Goal: Information Seeking & Learning: Learn about a topic

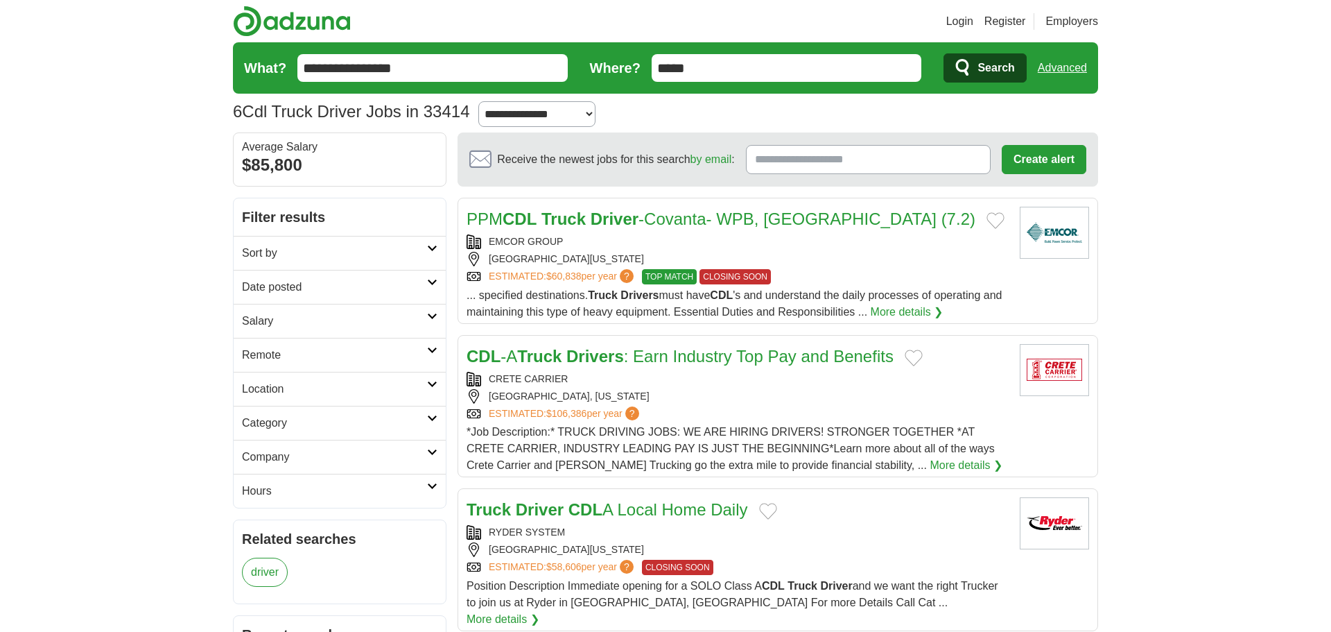
click at [595, 127] on select "**********" at bounding box center [536, 114] width 117 height 26
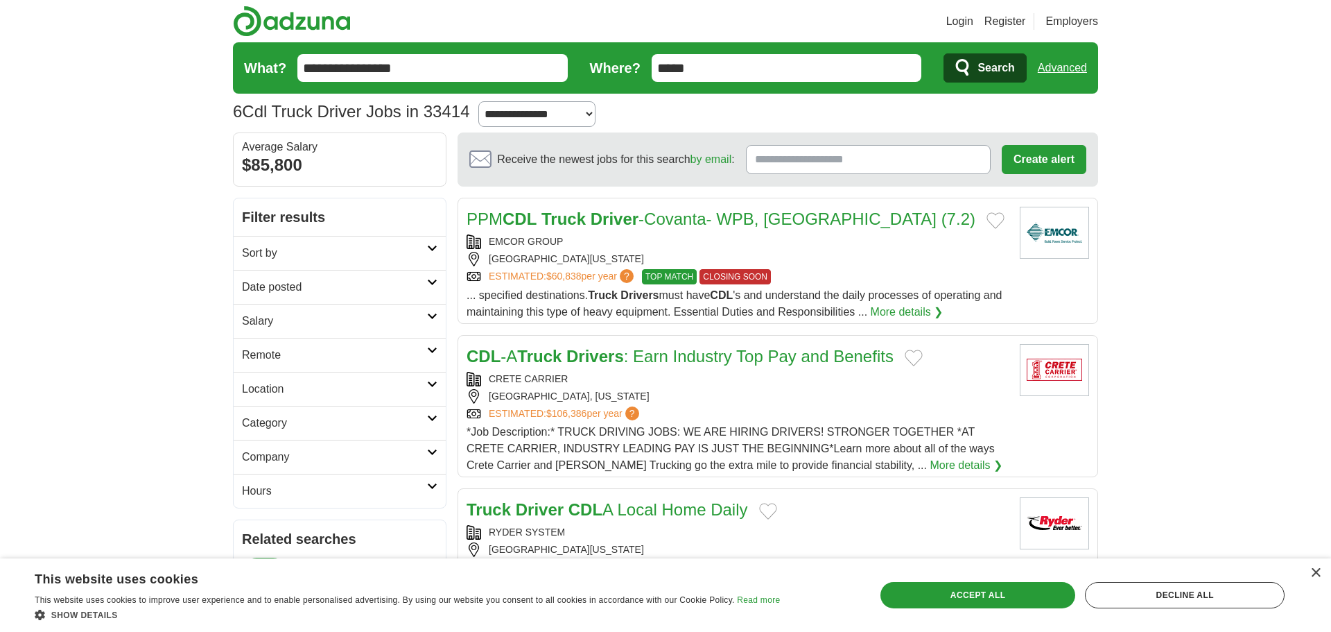
select select "**"
click at [552, 121] on select "**********" at bounding box center [536, 114] width 117 height 26
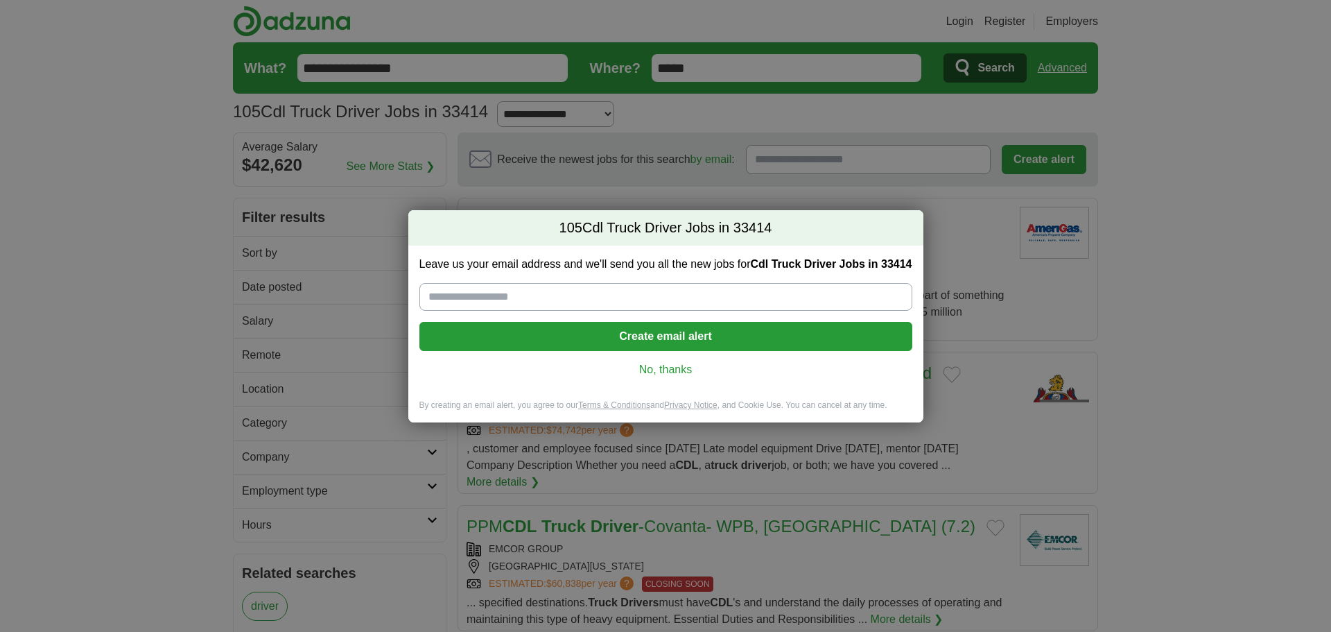
click at [671, 377] on link "No, thanks" at bounding box center [665, 369] width 471 height 15
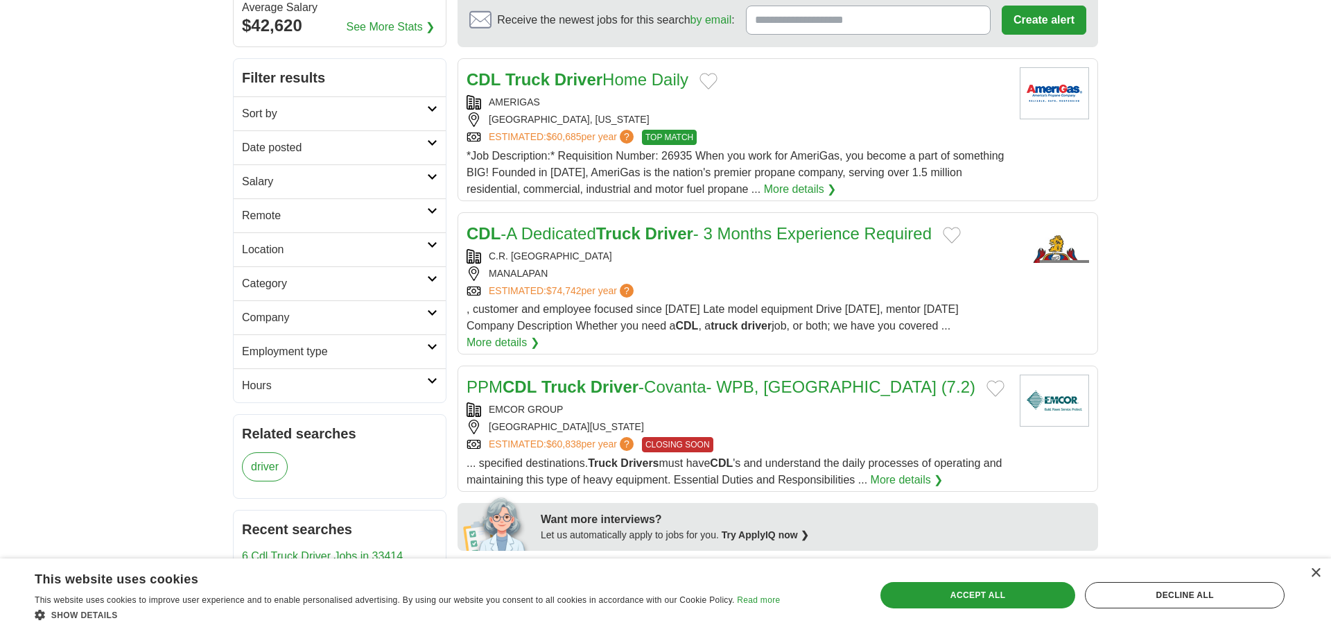
scroll to position [155, 0]
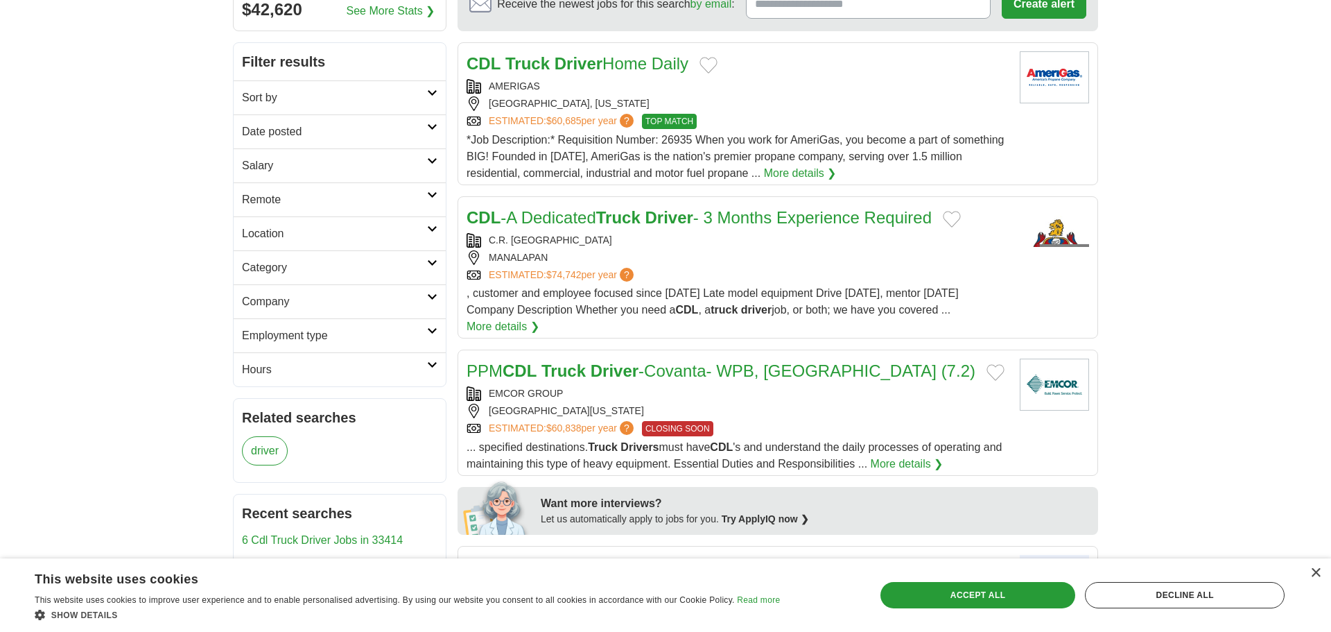
click at [434, 232] on icon at bounding box center [432, 228] width 10 height 7
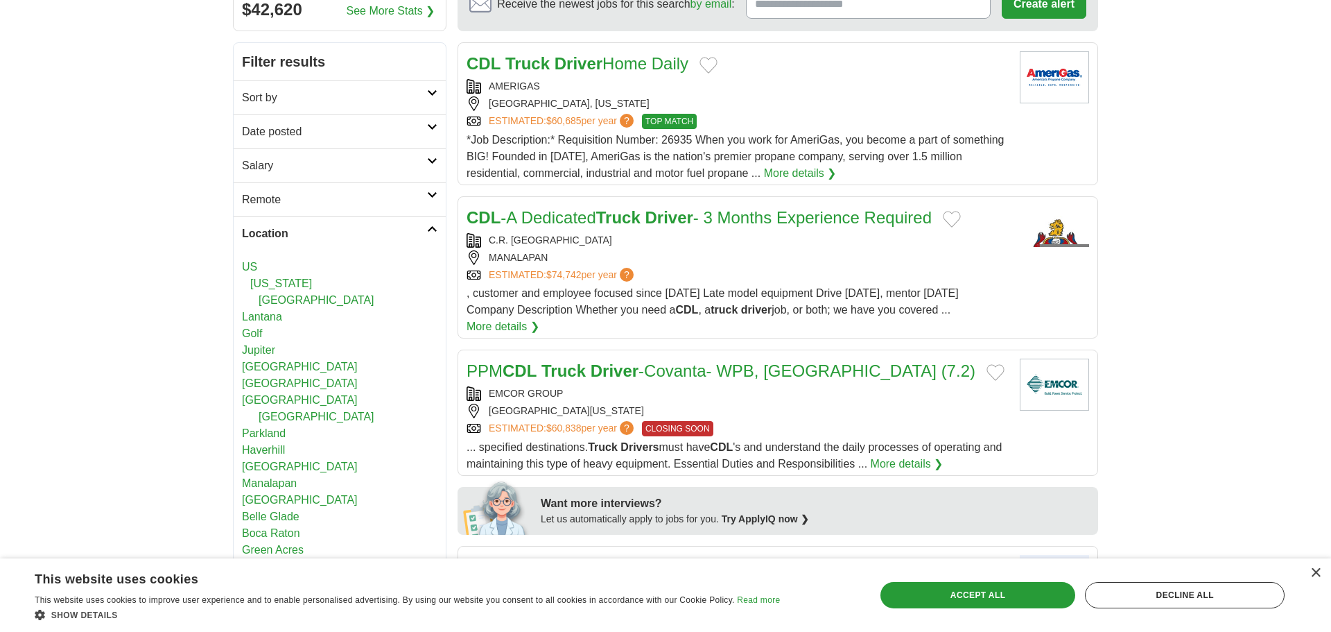
click at [428, 232] on icon at bounding box center [432, 228] width 10 height 7
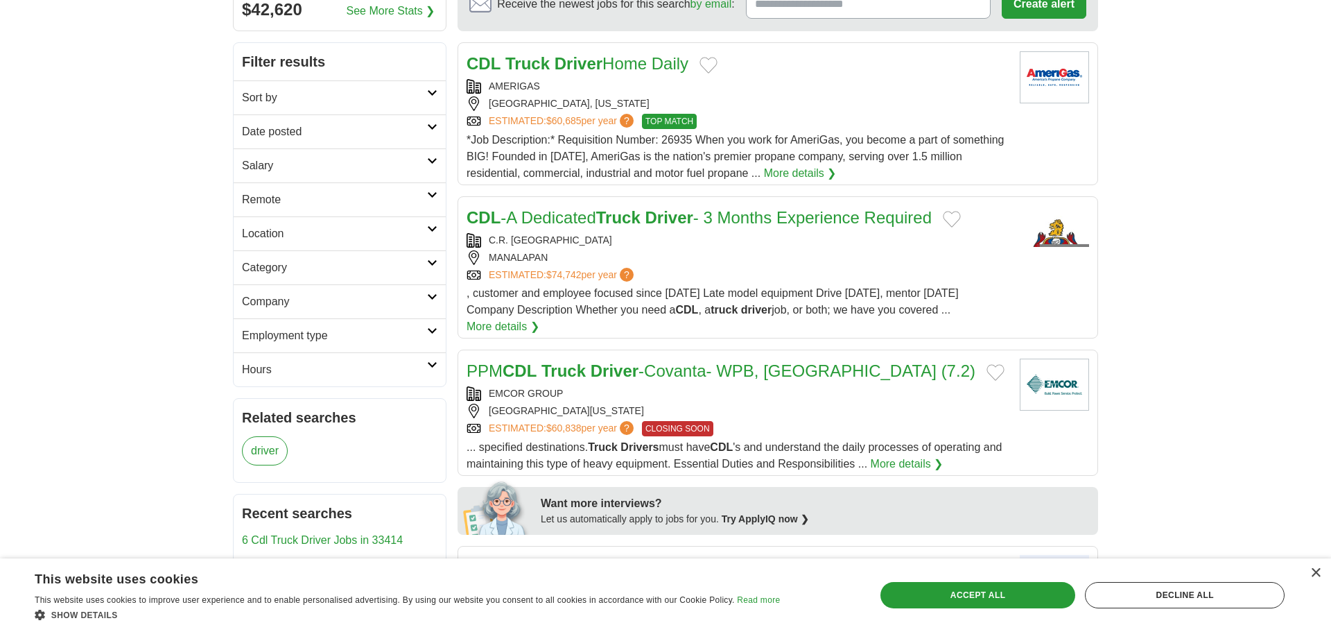
click at [437, 284] on link "Category" at bounding box center [340, 267] width 212 height 34
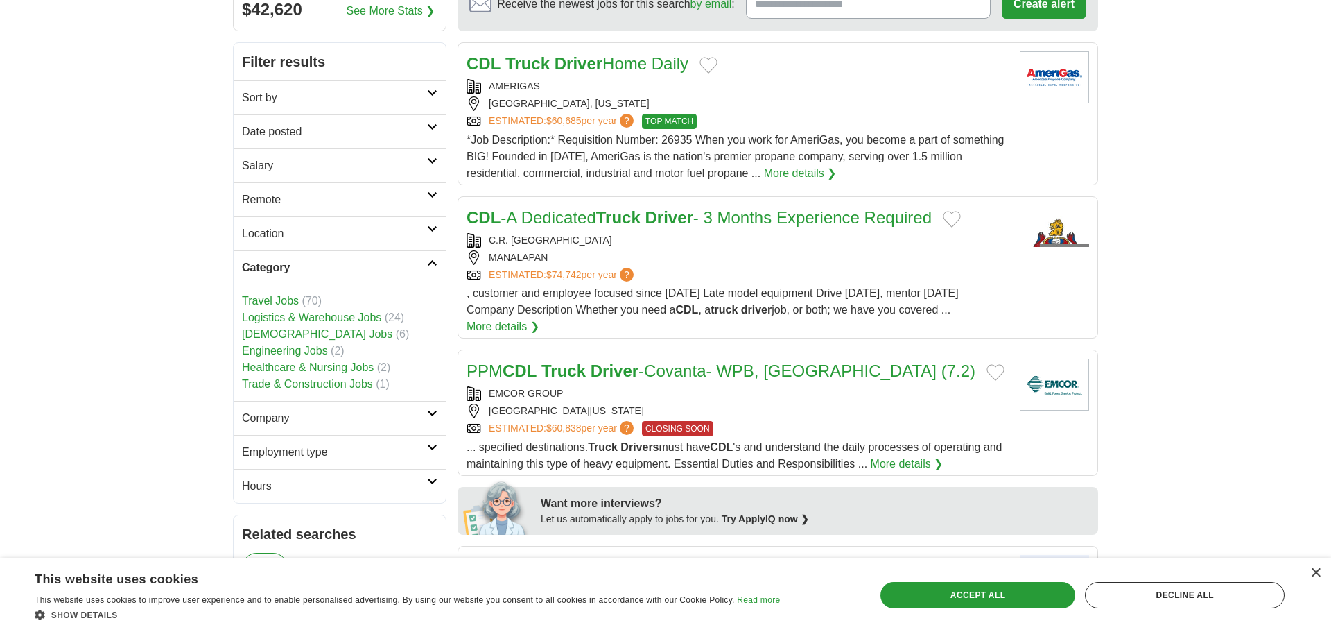
click at [437, 284] on link "Category" at bounding box center [340, 267] width 212 height 34
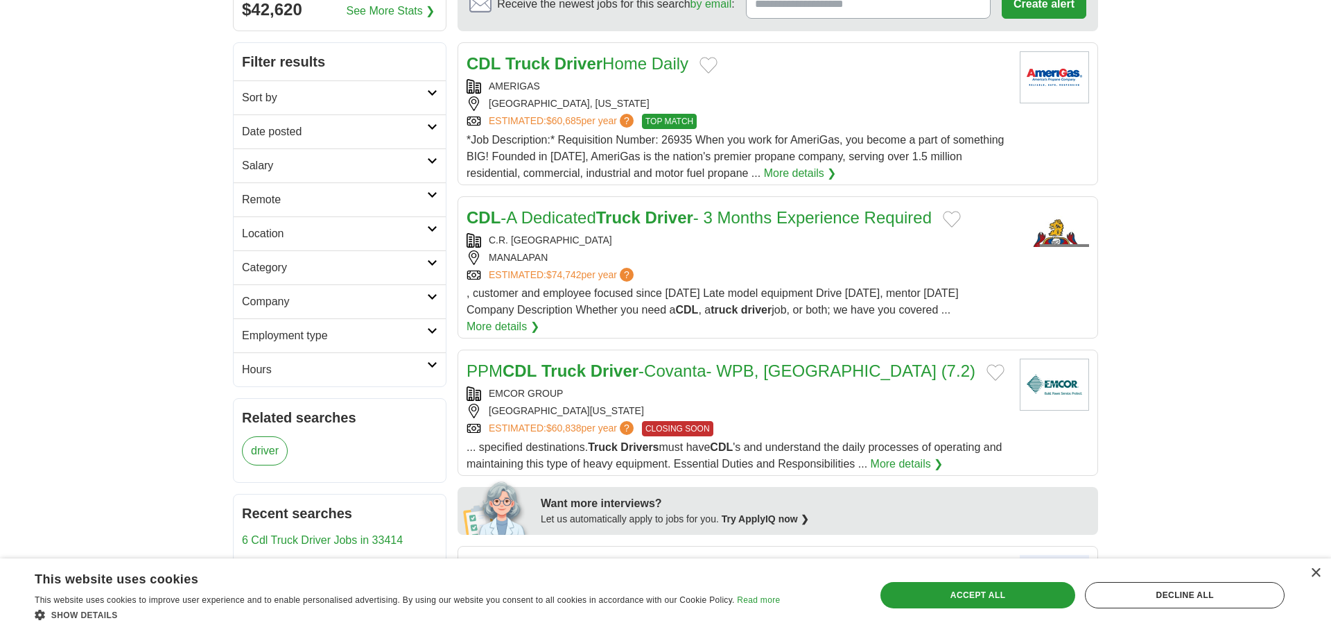
click at [433, 334] on icon at bounding box center [432, 330] width 10 height 7
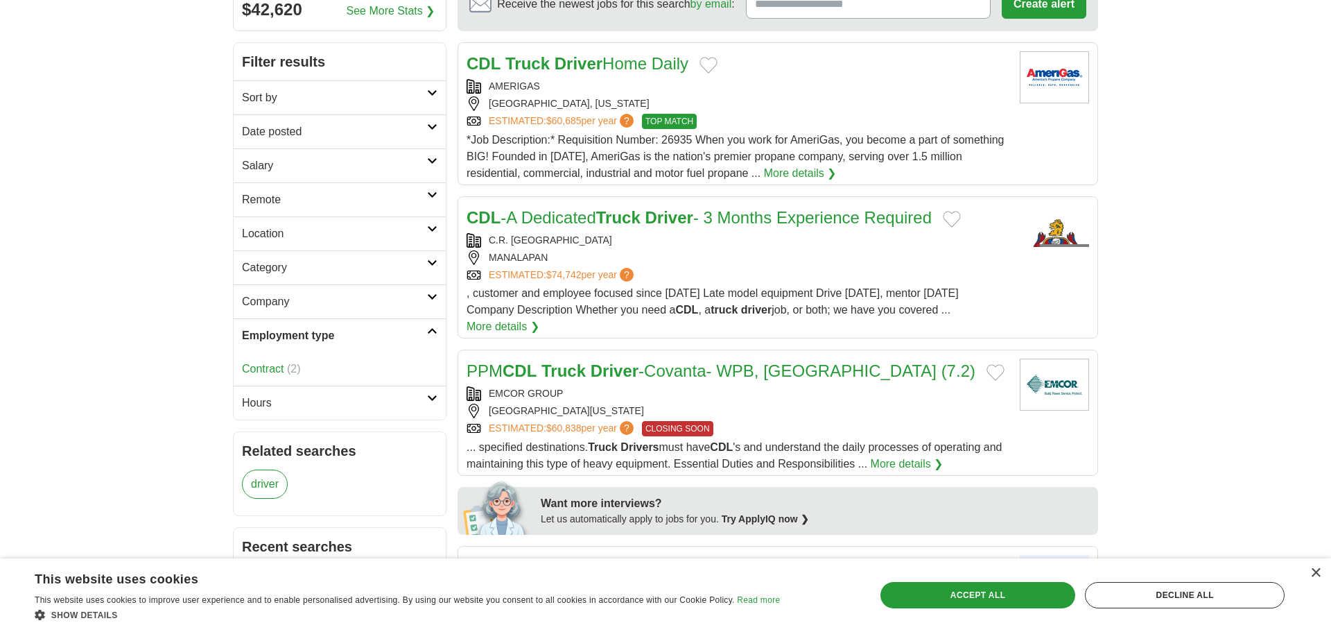
click at [433, 334] on icon at bounding box center [432, 330] width 10 height 7
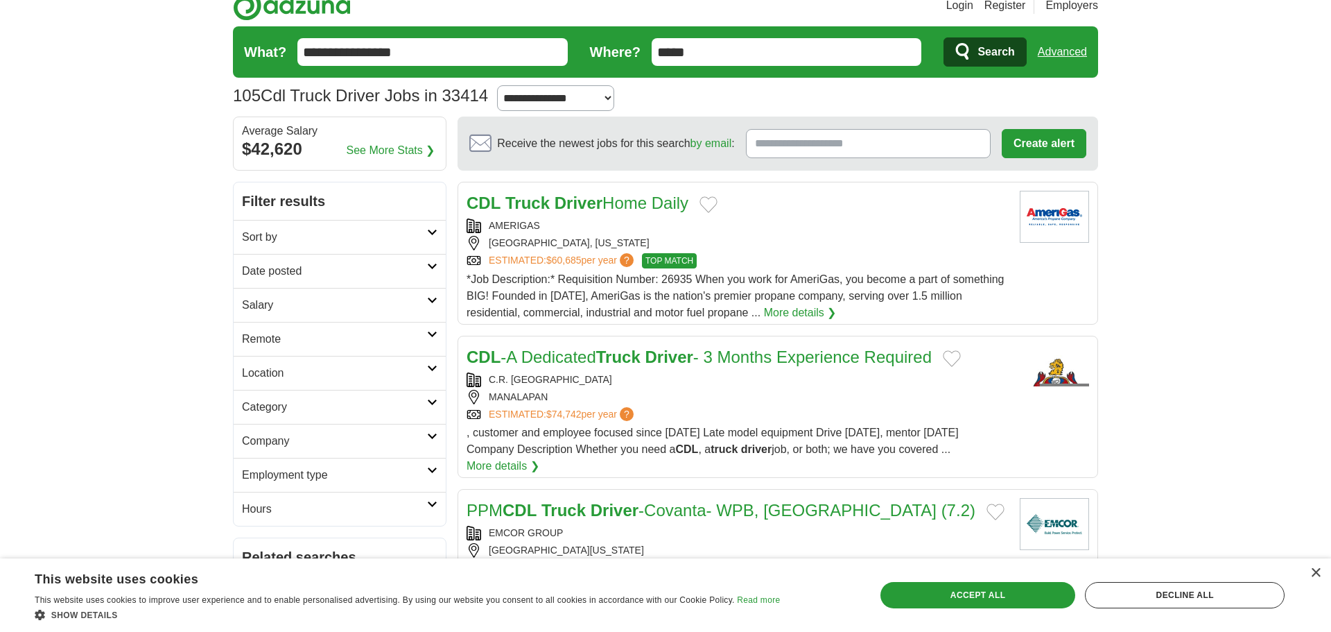
scroll to position [0, 0]
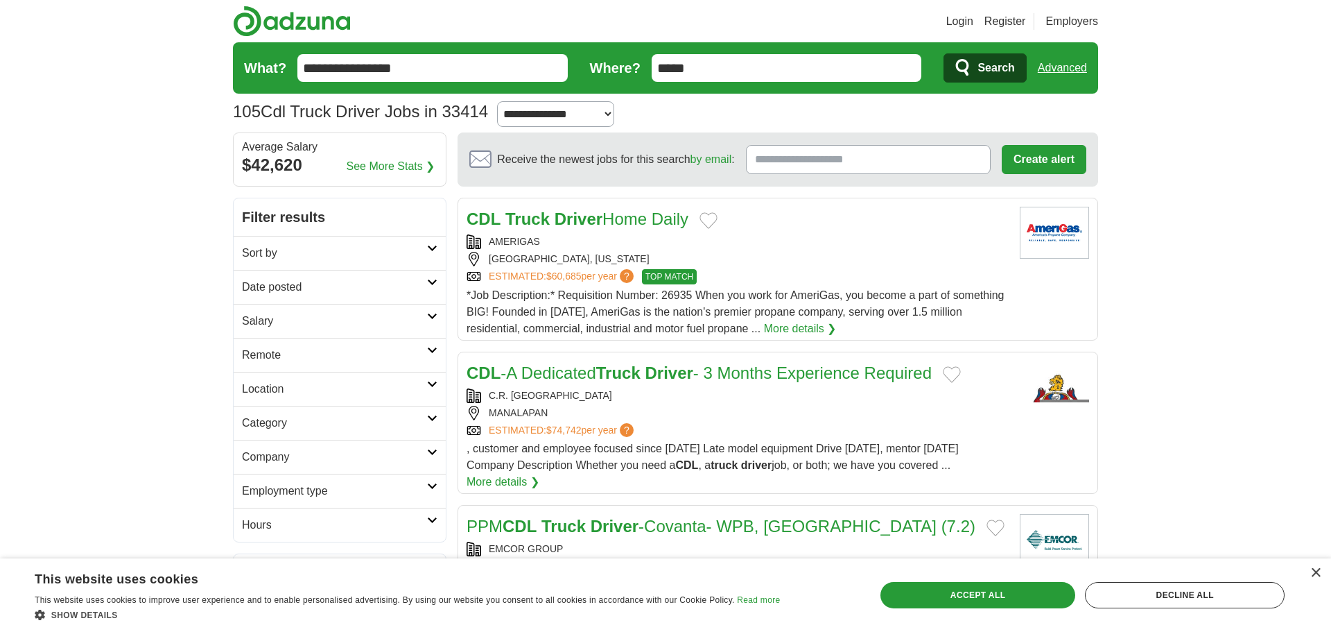
click at [1043, 80] on link "Advanced" at bounding box center [1062, 68] width 49 height 28
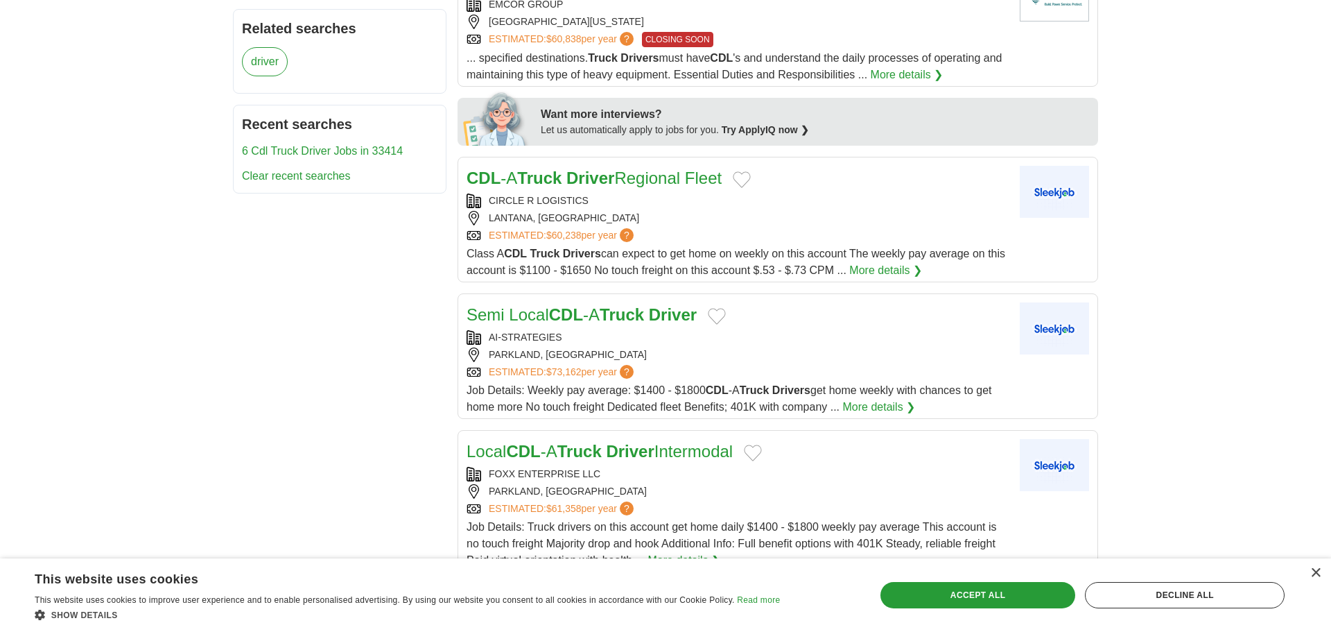
scroll to position [590, 0]
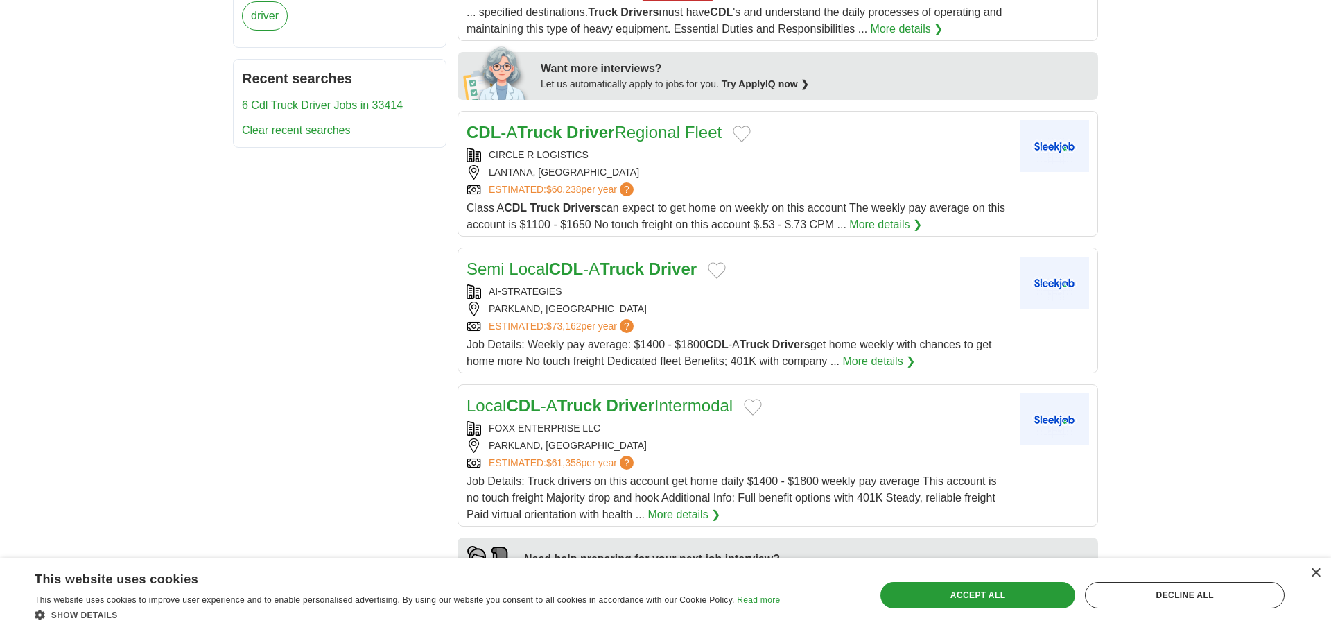
click at [871, 37] on link "More details ❯" at bounding box center [907, 29] width 73 height 17
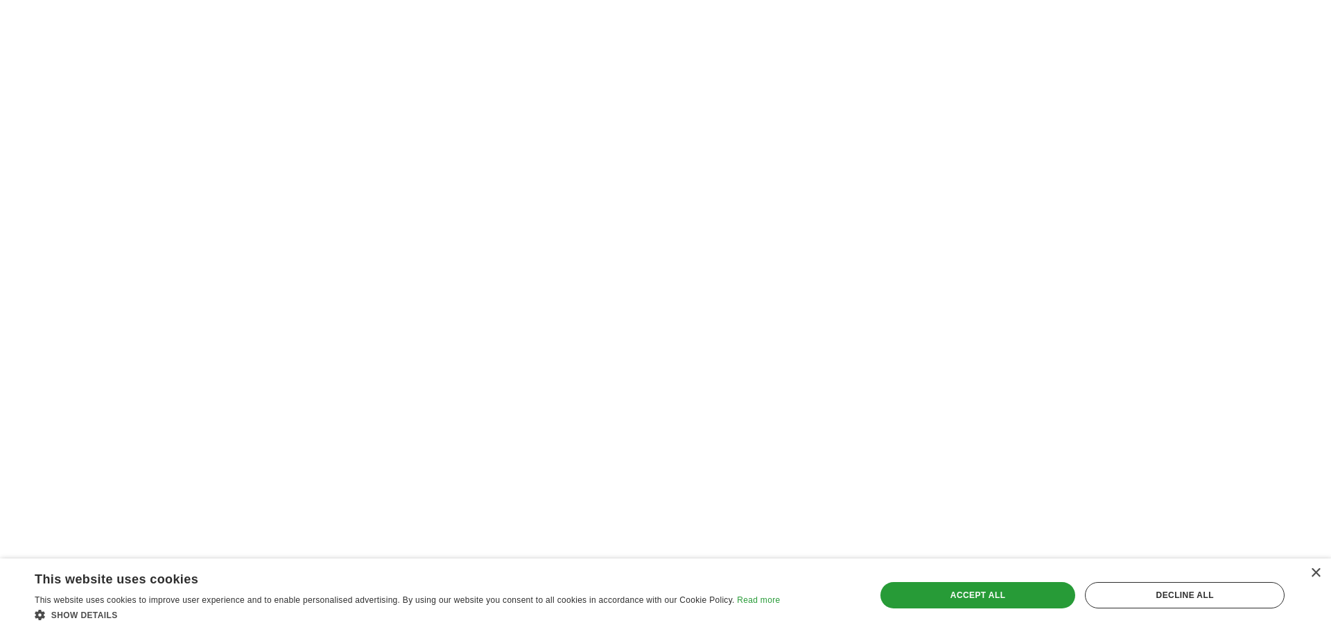
scroll to position [2037, 0]
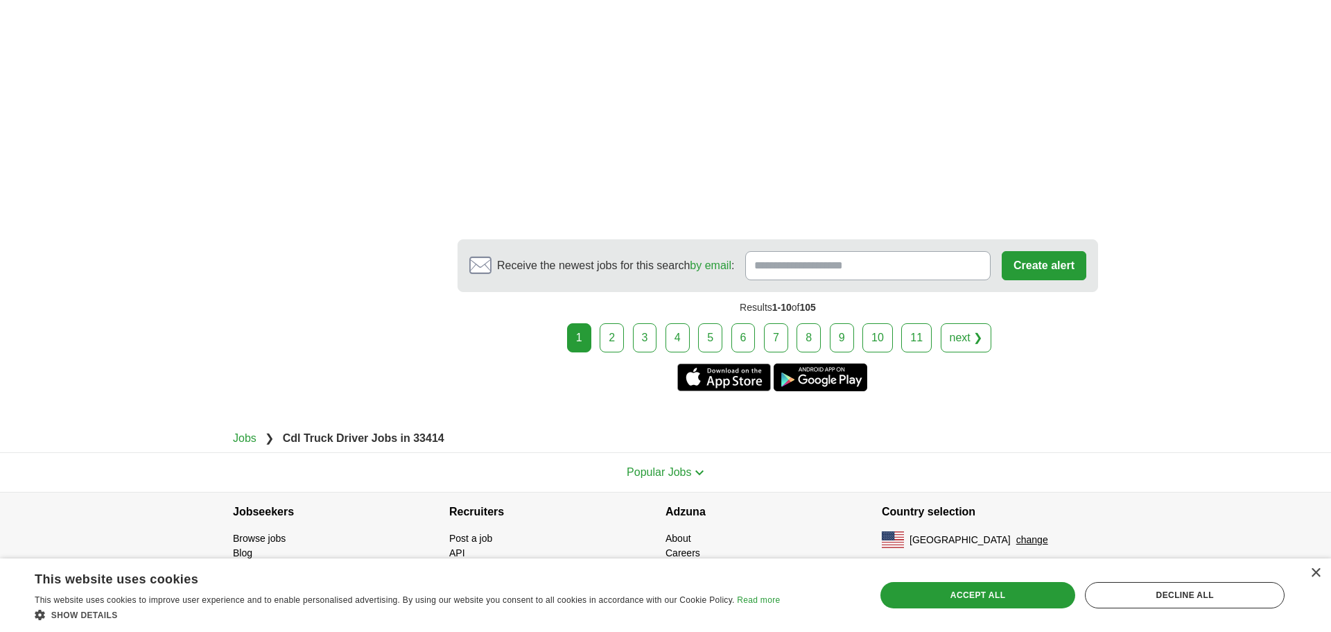
scroll to position [3005, 0]
click at [600, 352] on link "2" at bounding box center [612, 337] width 24 height 29
click at [696, 352] on link "3" at bounding box center [684, 337] width 24 height 29
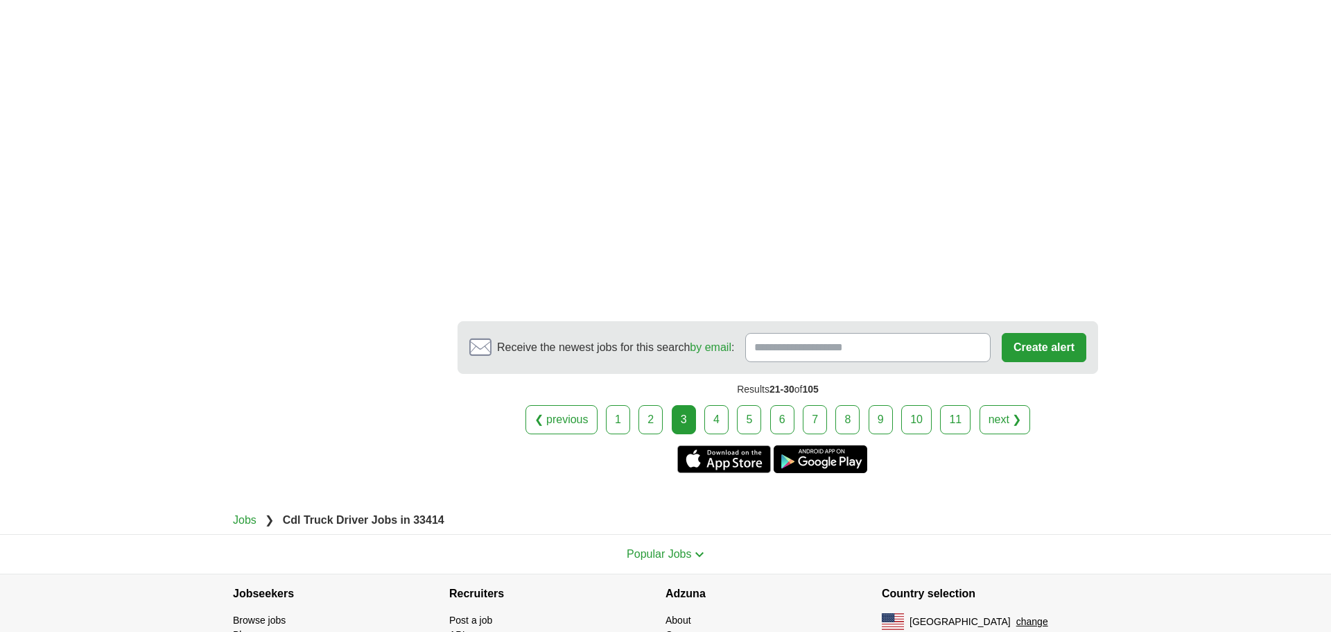
scroll to position [2602, 0]
